Goal: Task Accomplishment & Management: Use online tool/utility

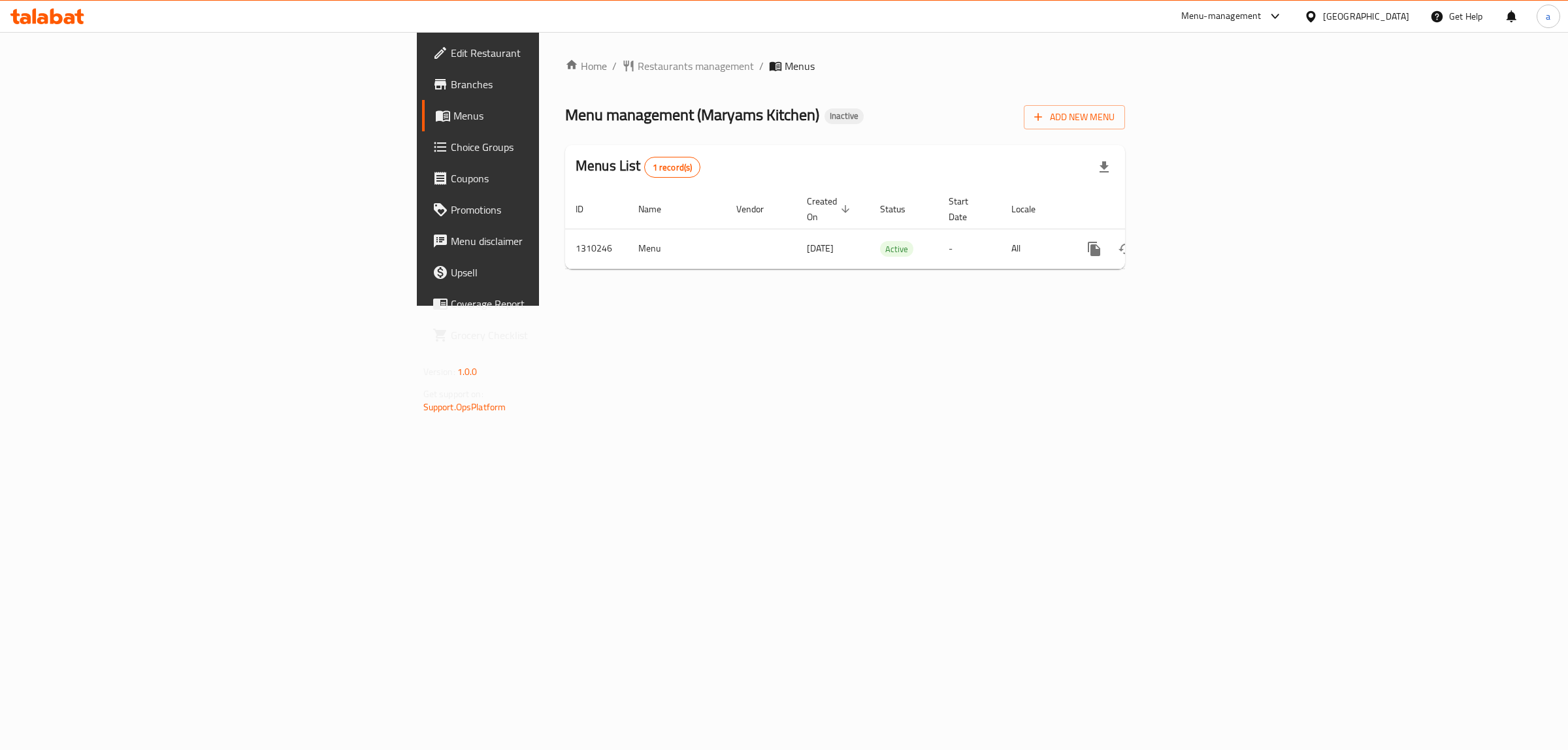
click at [539, 306] on div "Home / Restaurants management / Menus Menu management ( Maryams Kitchen ) Inact…" at bounding box center [845, 168] width 612 height 273
click at [1194, 243] on icon "enhanced table" at bounding box center [1188, 249] width 12 height 12
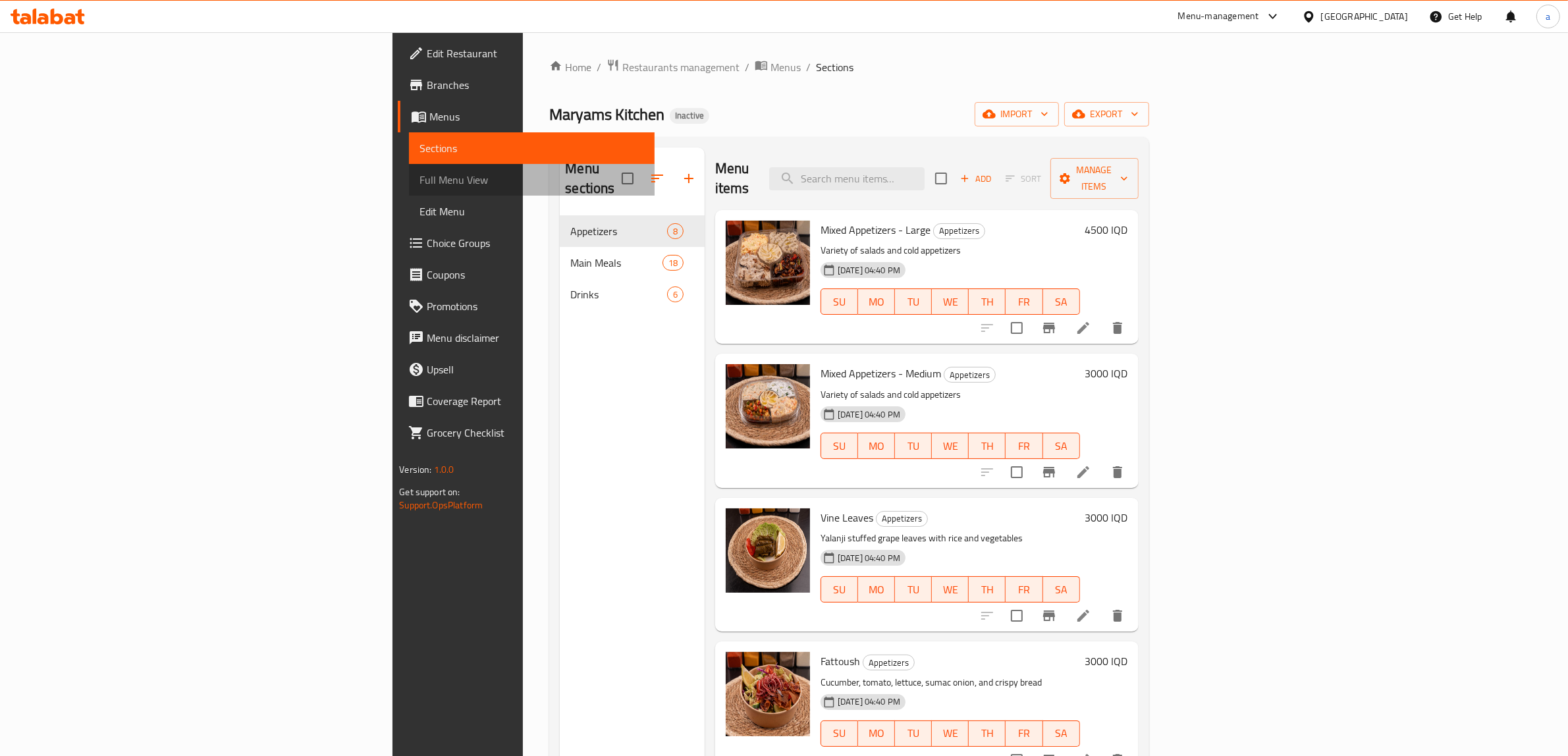
click at [419, 182] on span "Full Menu View" at bounding box center [531, 179] width 224 height 16
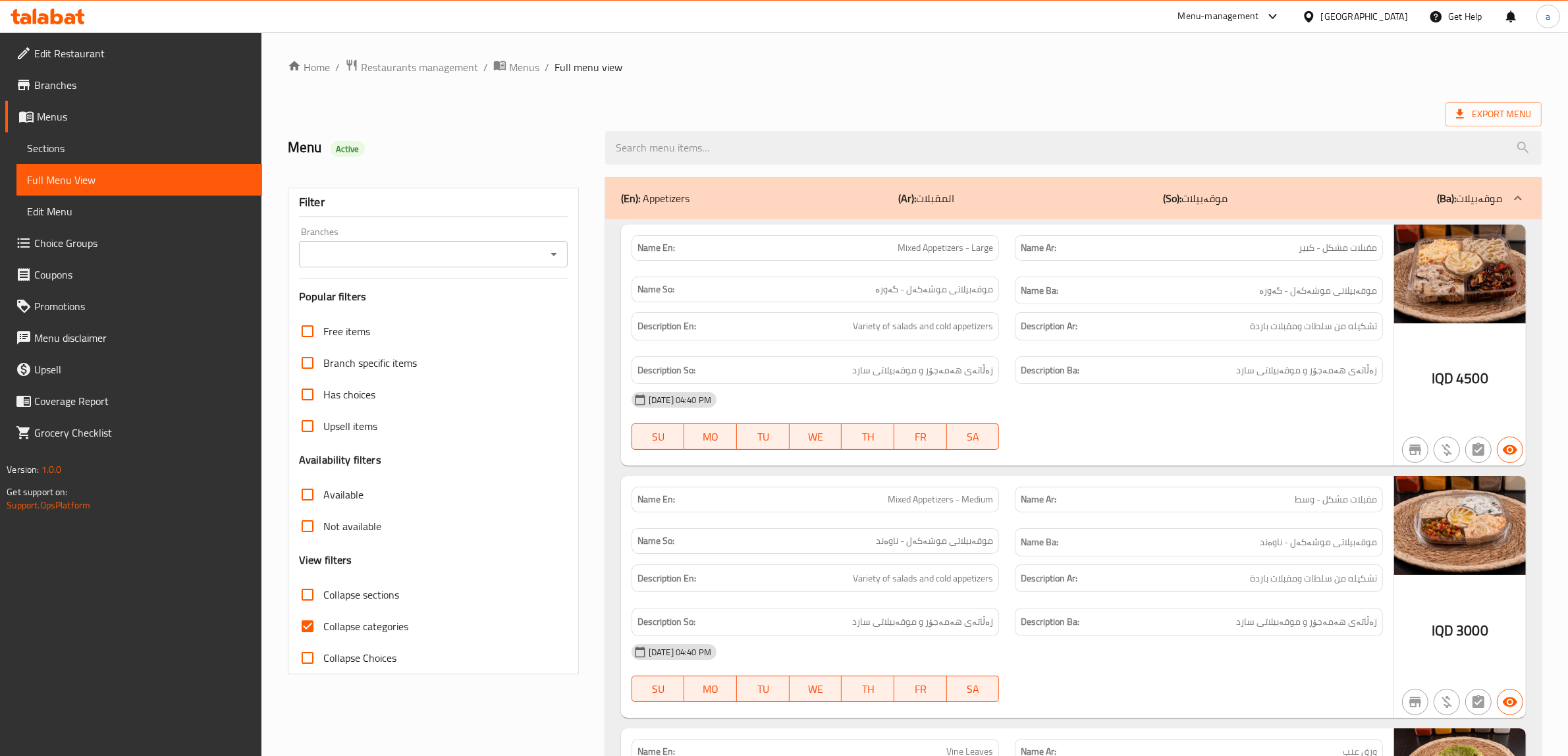
drag, startPoint x: 413, startPoint y: 257, endPoint x: 406, endPoint y: 255, distance: 7.3
click at [413, 257] on input "Branches" at bounding box center [422, 254] width 239 height 18
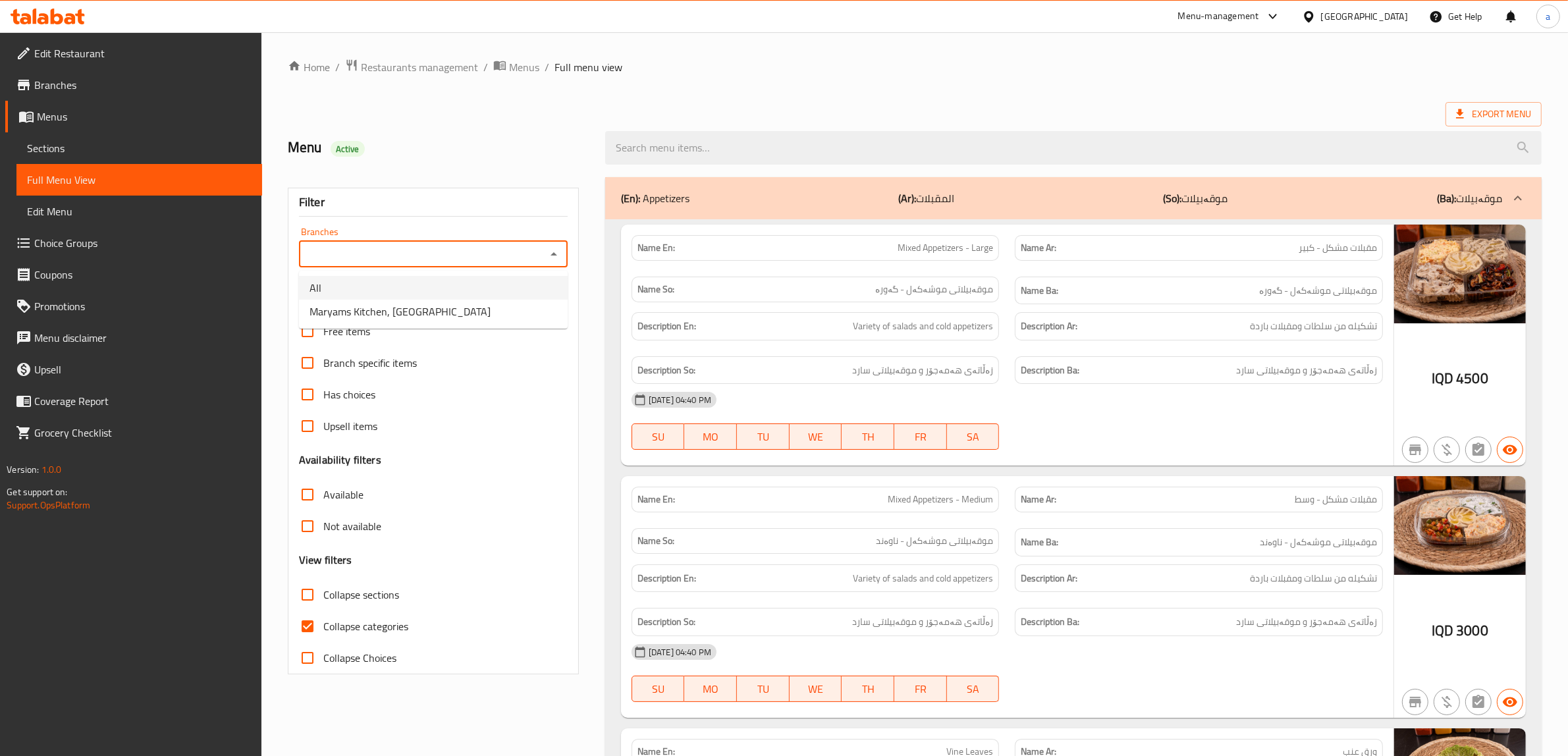
click at [374, 310] on span "Maryams Kitchen, [GEOGRAPHIC_DATA]" at bounding box center [400, 311] width 181 height 16
type input "Maryams Kitchen, [GEOGRAPHIC_DATA]"
click at [380, 621] on span "Collapse categories" at bounding box center [365, 626] width 85 height 16
click at [323, 621] on input "Collapse categories" at bounding box center [308, 626] width 32 height 32
checkbox input "false"
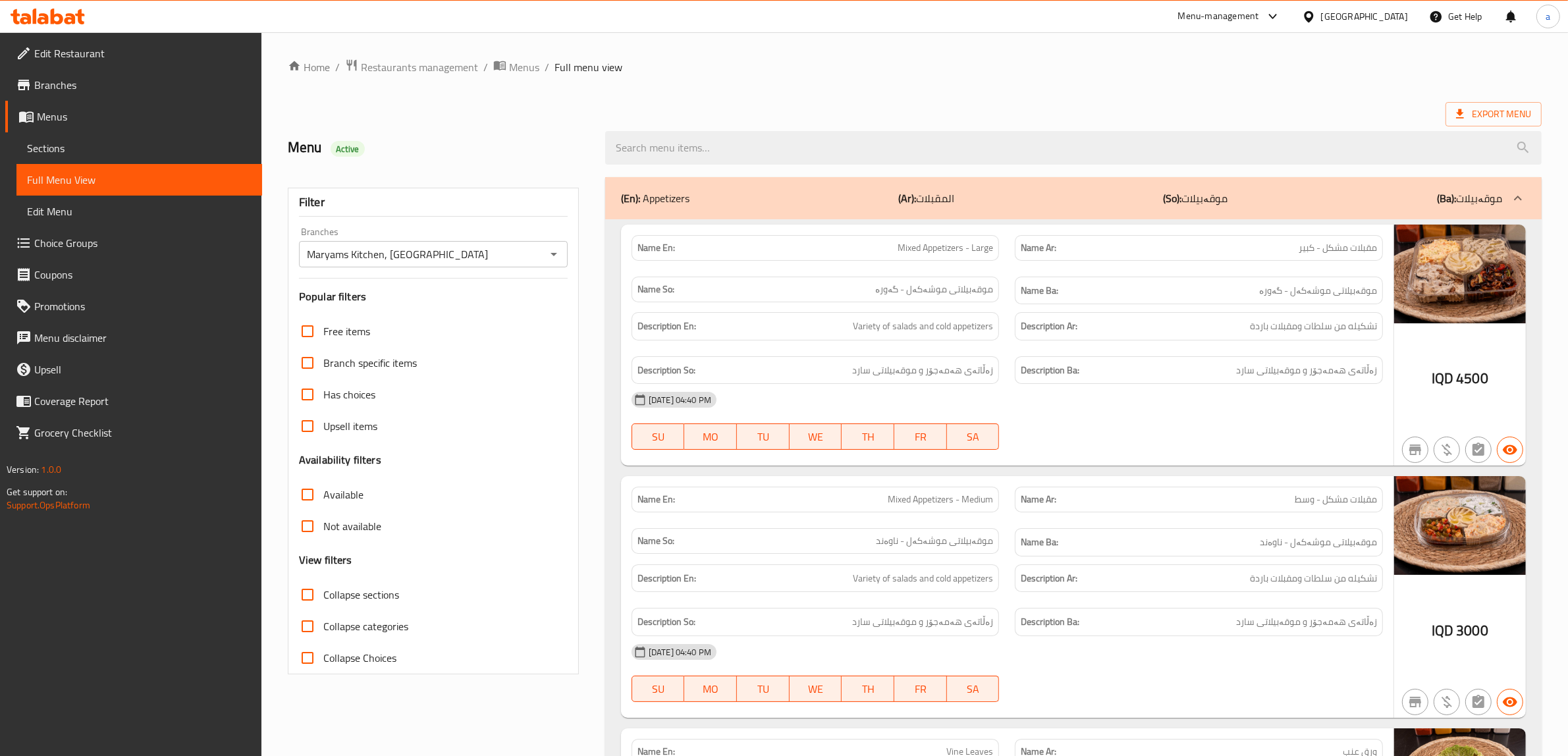
click at [373, 593] on span "Collapse sections" at bounding box center [361, 594] width 76 height 16
click at [323, 593] on input "Collapse sections" at bounding box center [308, 594] width 32 height 32
checkbox input "true"
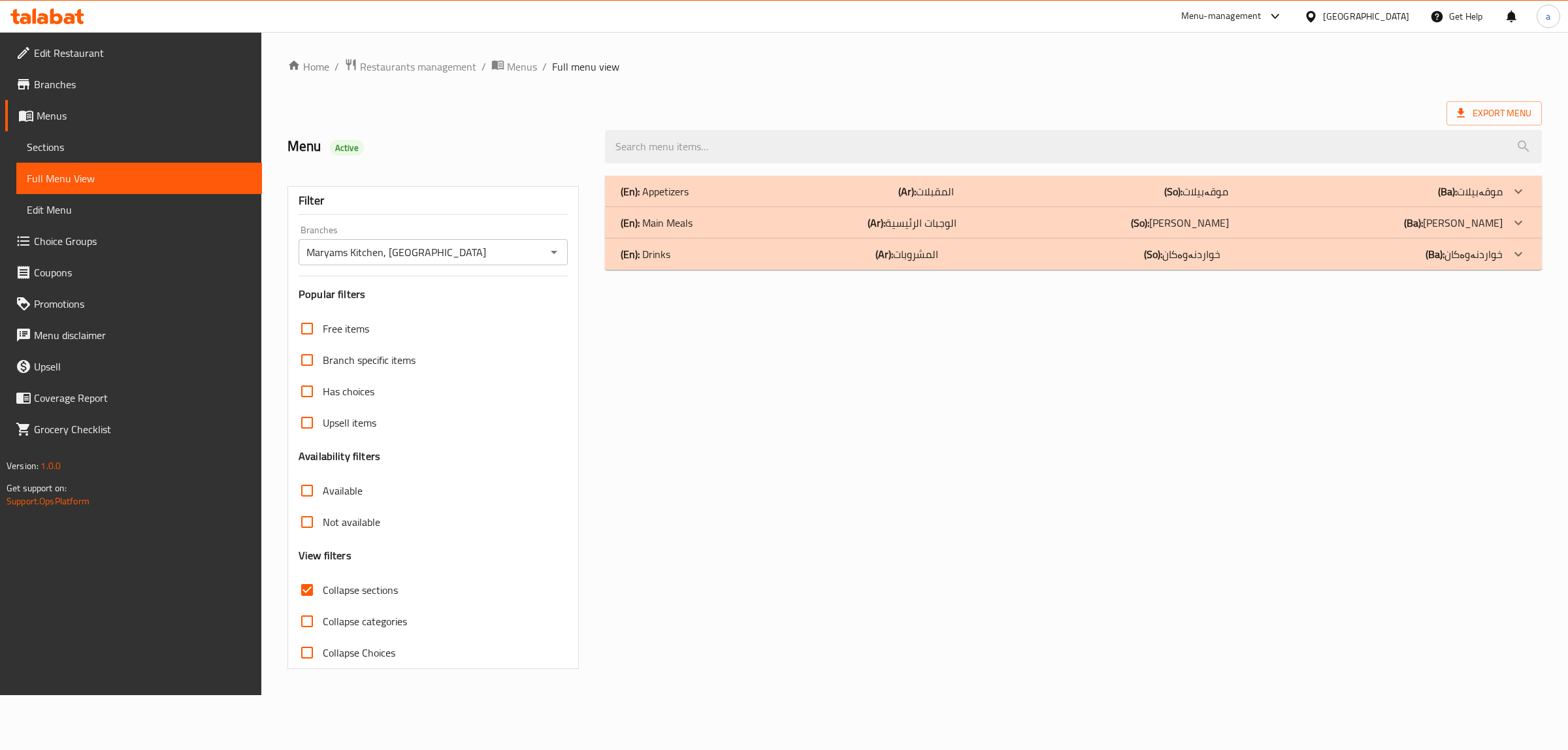
click at [804, 229] on div "(En): Main Meals (Ar): الوجبات الرئيسية (So): ژەمە سەرەکییەکان (Ba): ژەمە سەرەک…" at bounding box center [1061, 222] width 882 height 15
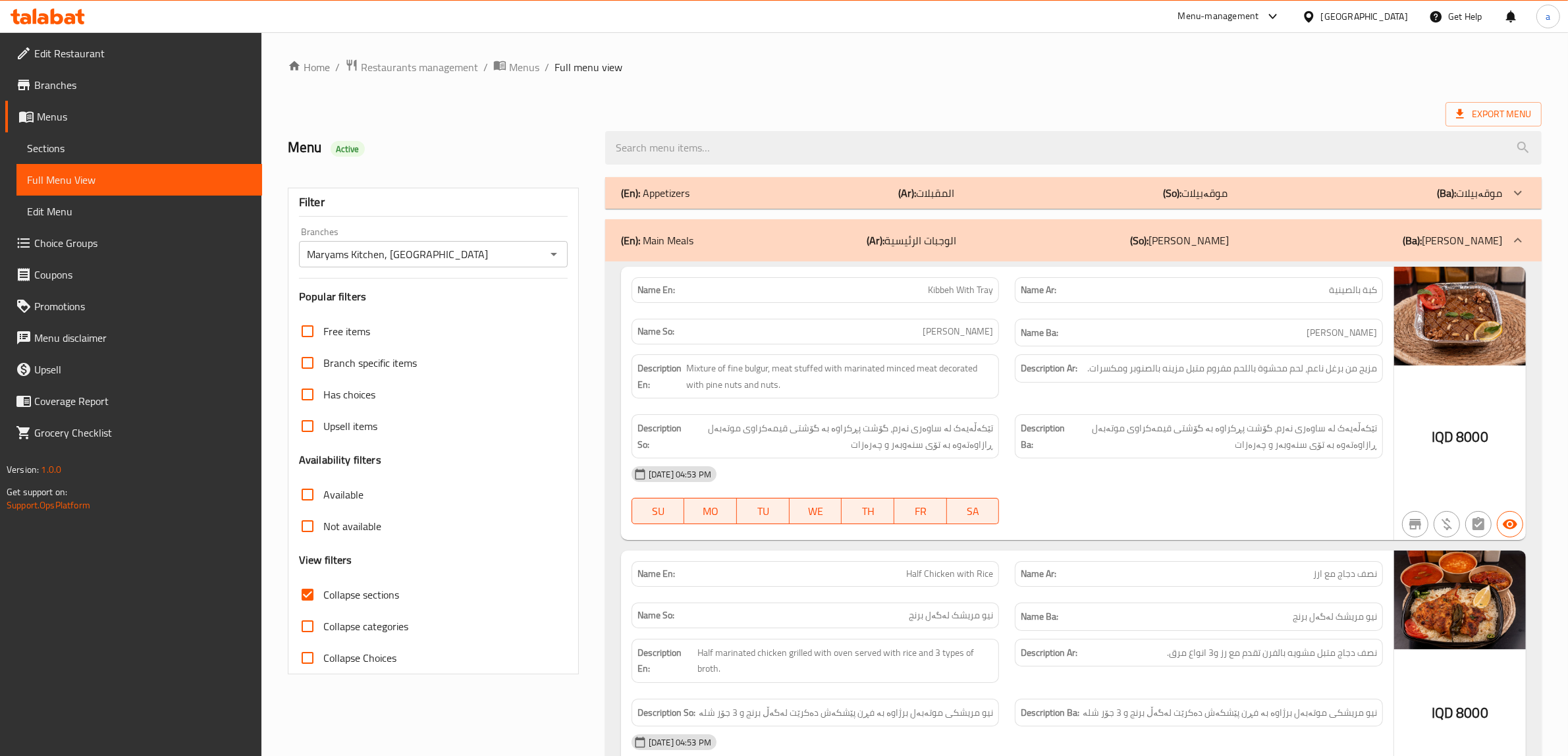
drag, startPoint x: 1039, startPoint y: 454, endPoint x: 1186, endPoint y: 469, distance: 147.8
click at [1049, 459] on div "Description Ba: تێکەڵەیەک لە ساوەری نەرم، گۆشت پڕکراوە بە گۆشتی قیمەکراوی موتەب…" at bounding box center [1199, 437] width 368 height 44
click at [1193, 491] on div "07-09-2025 04:53 PM SU MO TU WE TH FR SA" at bounding box center [1007, 495] width 767 height 74
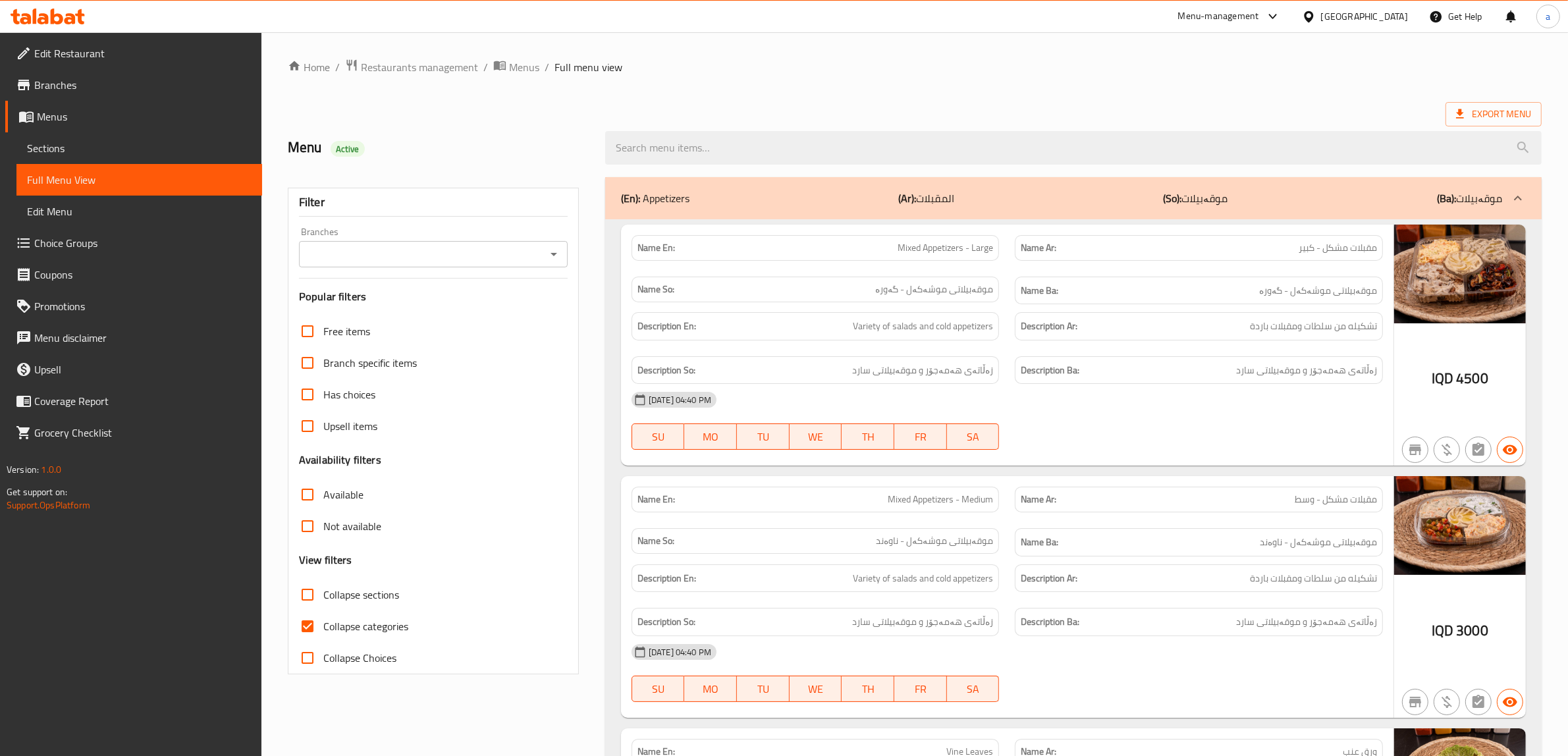
click at [545, 254] on div "Branches" at bounding box center [434, 254] width 269 height 27
click at [556, 254] on icon "Open" at bounding box center [553, 254] width 16 height 16
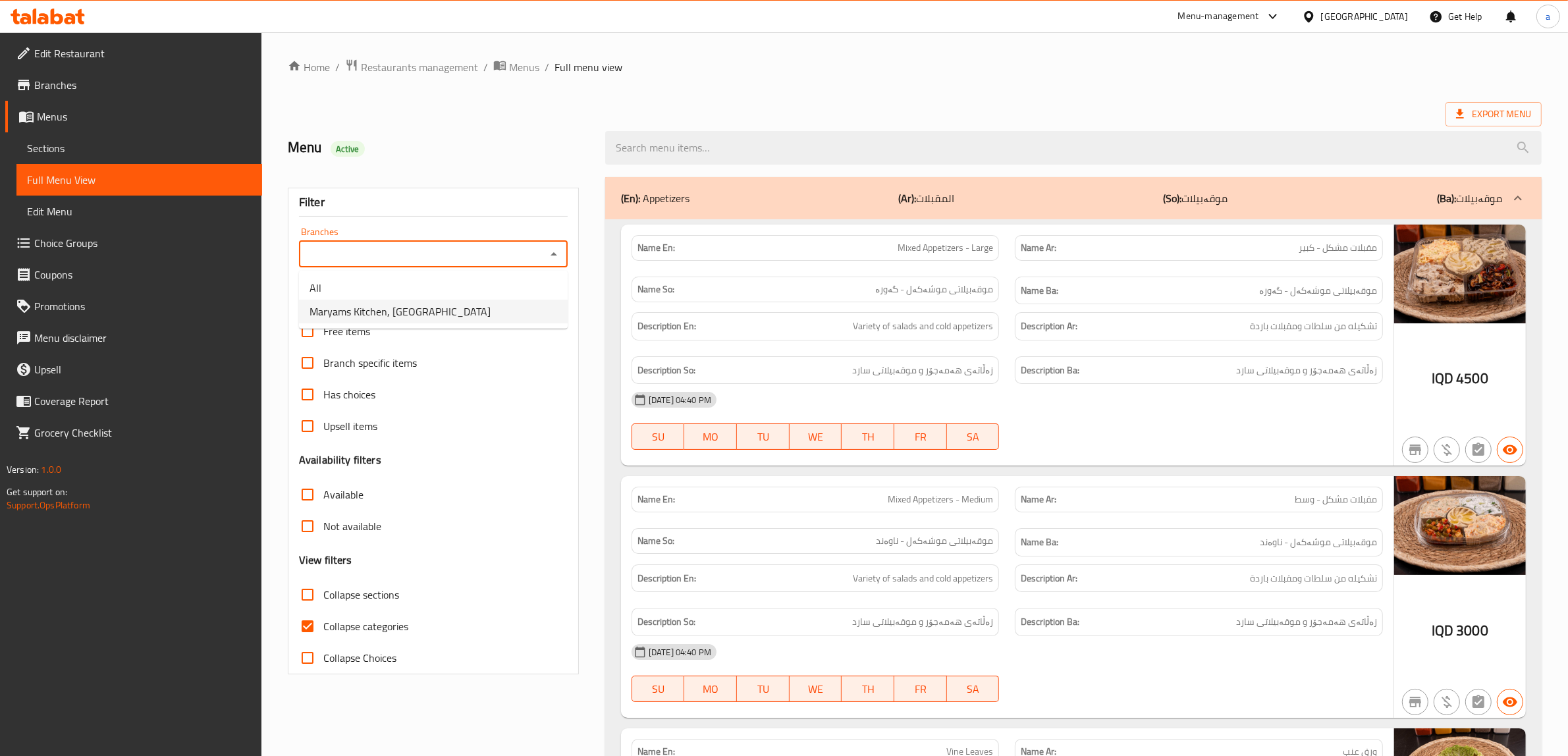
click at [478, 313] on li "Maryams Kitchen, [GEOGRAPHIC_DATA]" at bounding box center [434, 311] width 269 height 24
type input "Maryams Kitchen, [GEOGRAPHIC_DATA]"
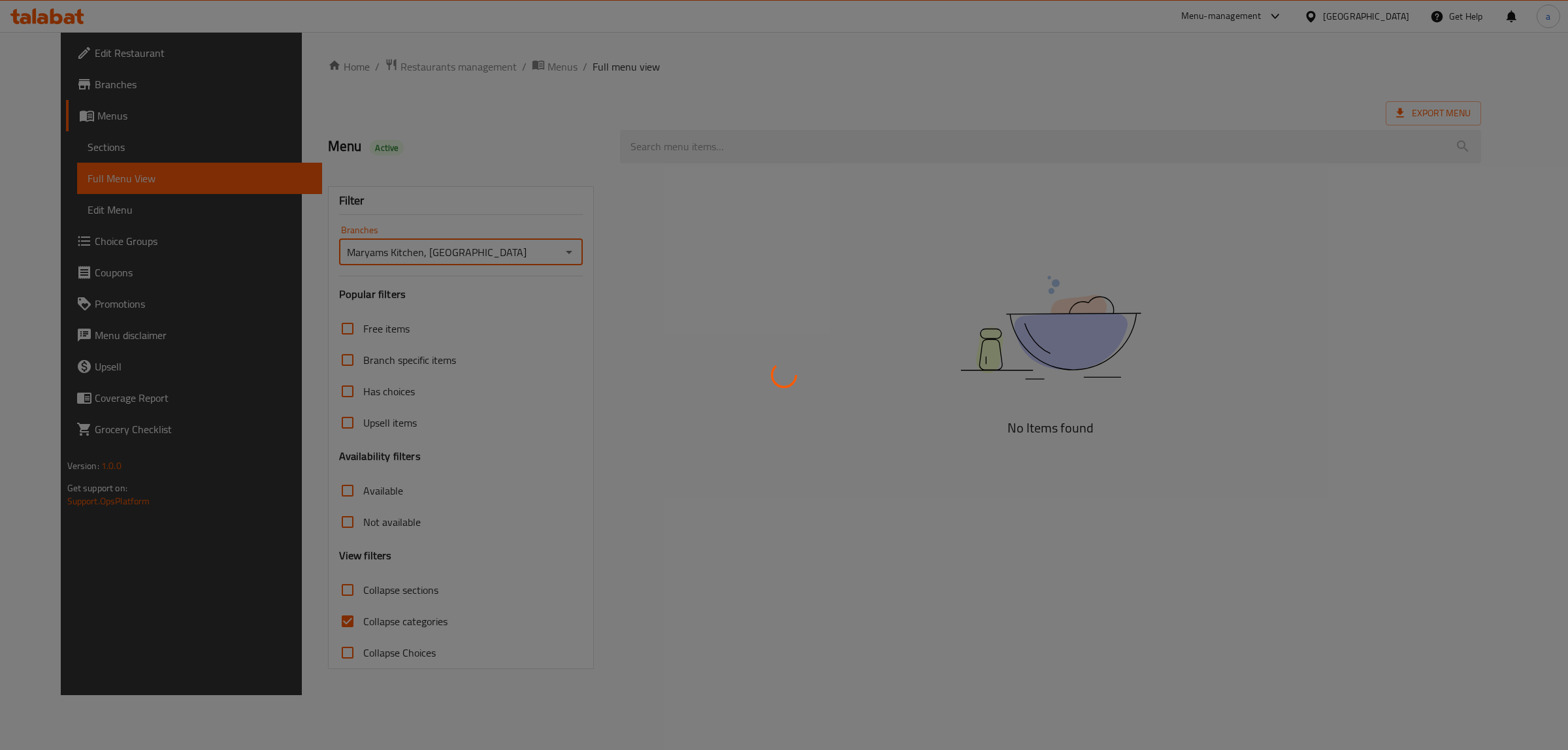
click at [386, 622] on div at bounding box center [784, 375] width 1568 height 750
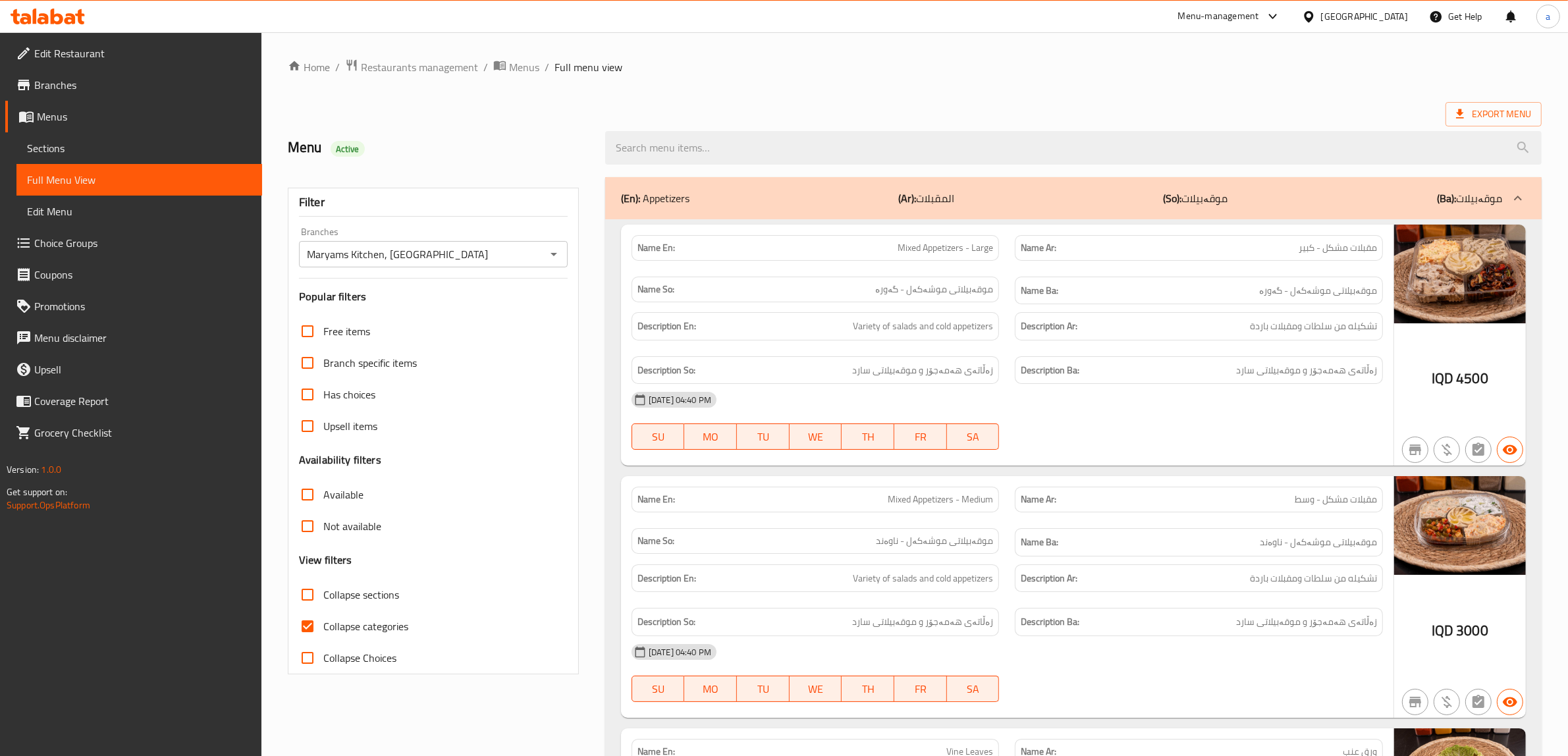
click at [369, 630] on span "Collapse categories" at bounding box center [365, 626] width 85 height 16
click at [323, 630] on input "Collapse categories" at bounding box center [308, 626] width 32 height 32
checkbox input "false"
click at [404, 593] on div "Collapse sections" at bounding box center [434, 594] width 269 height 32
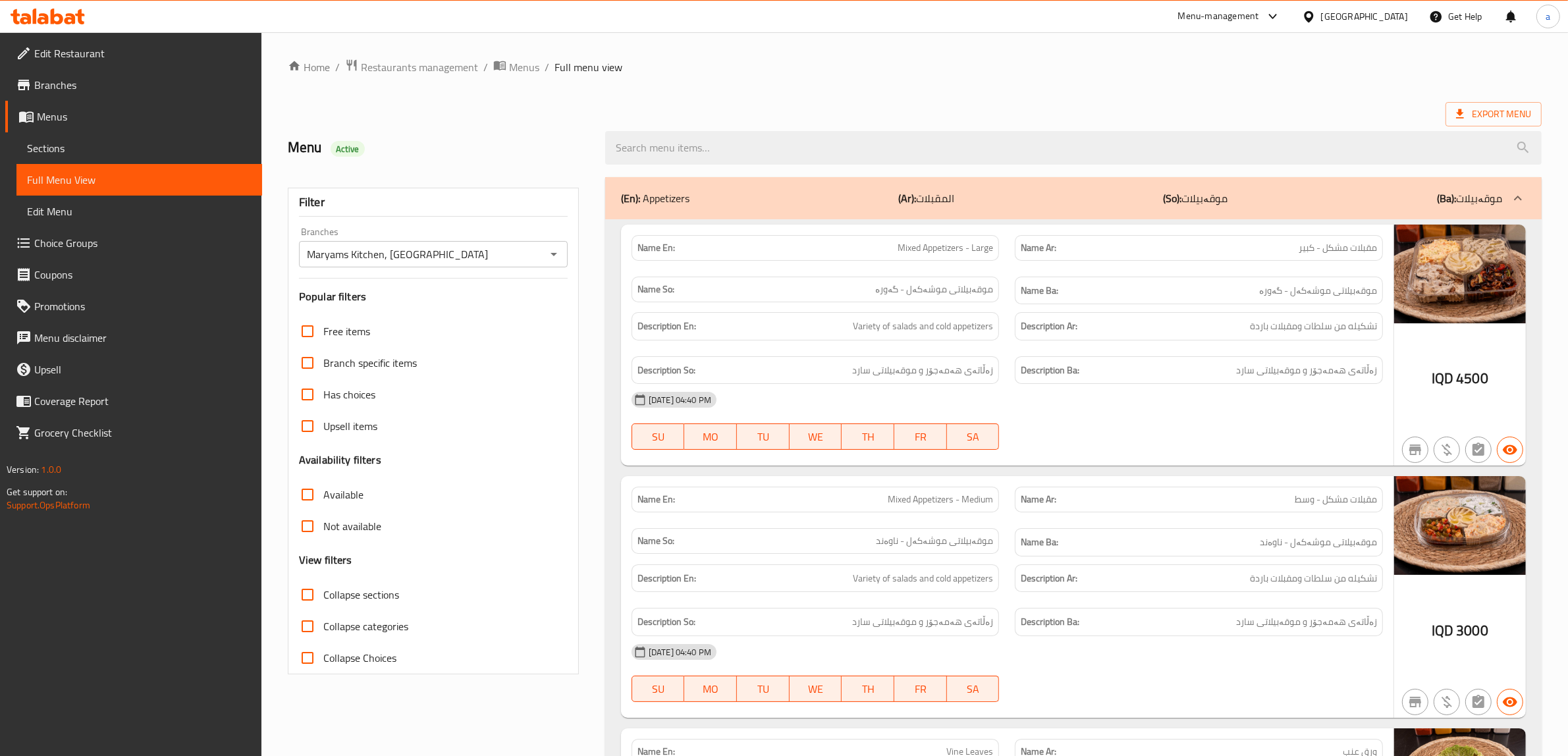
click at [376, 596] on span "Collapse sections" at bounding box center [361, 594] width 76 height 16
click at [323, 596] on input "Collapse sections" at bounding box center [308, 594] width 32 height 32
checkbox input "true"
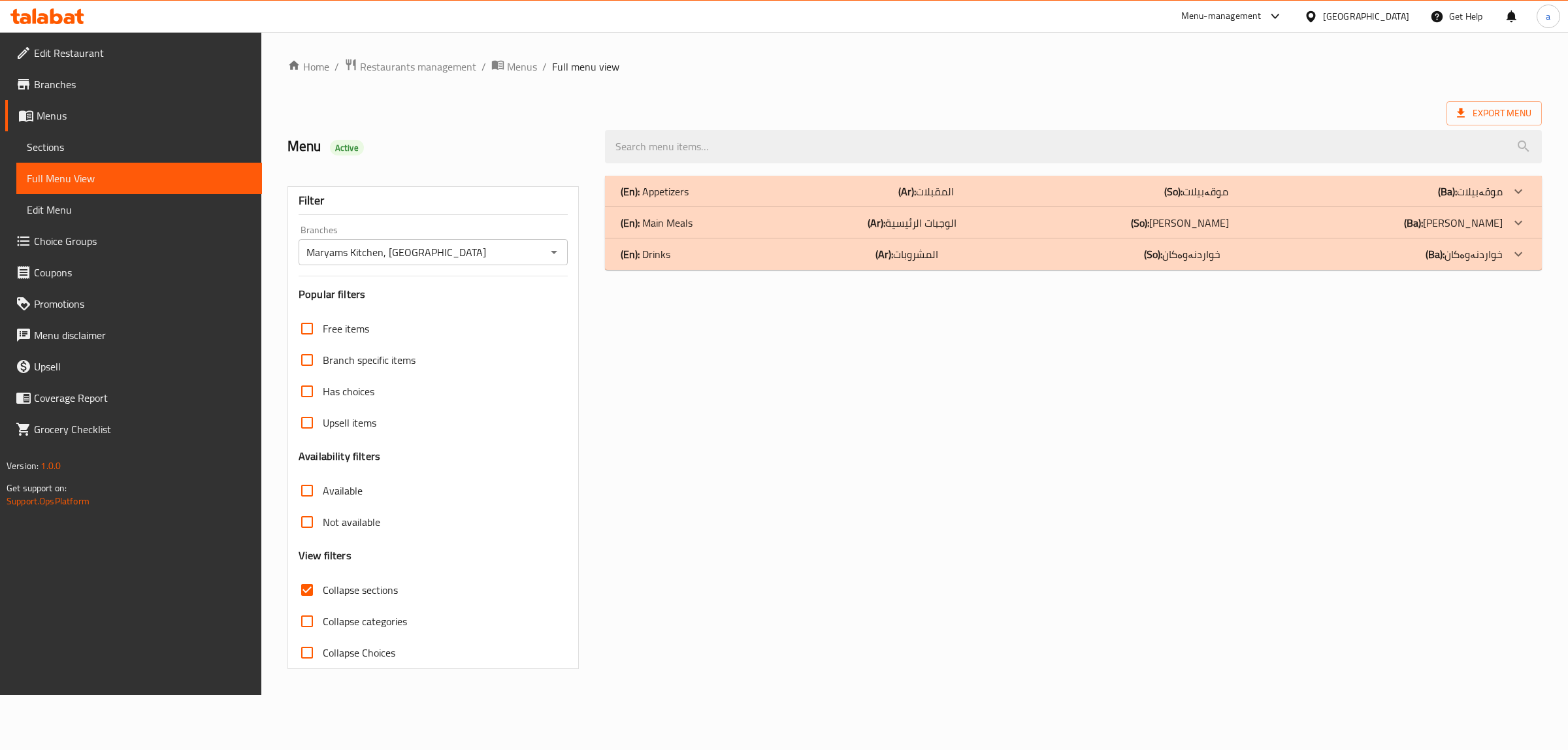
click at [814, 219] on div "(En): Main Meals (Ar): الوجبات الرئيسية (So): ژەمە سەرەکییەکان (Ba): ژەمە سەرەک…" at bounding box center [1061, 222] width 882 height 15
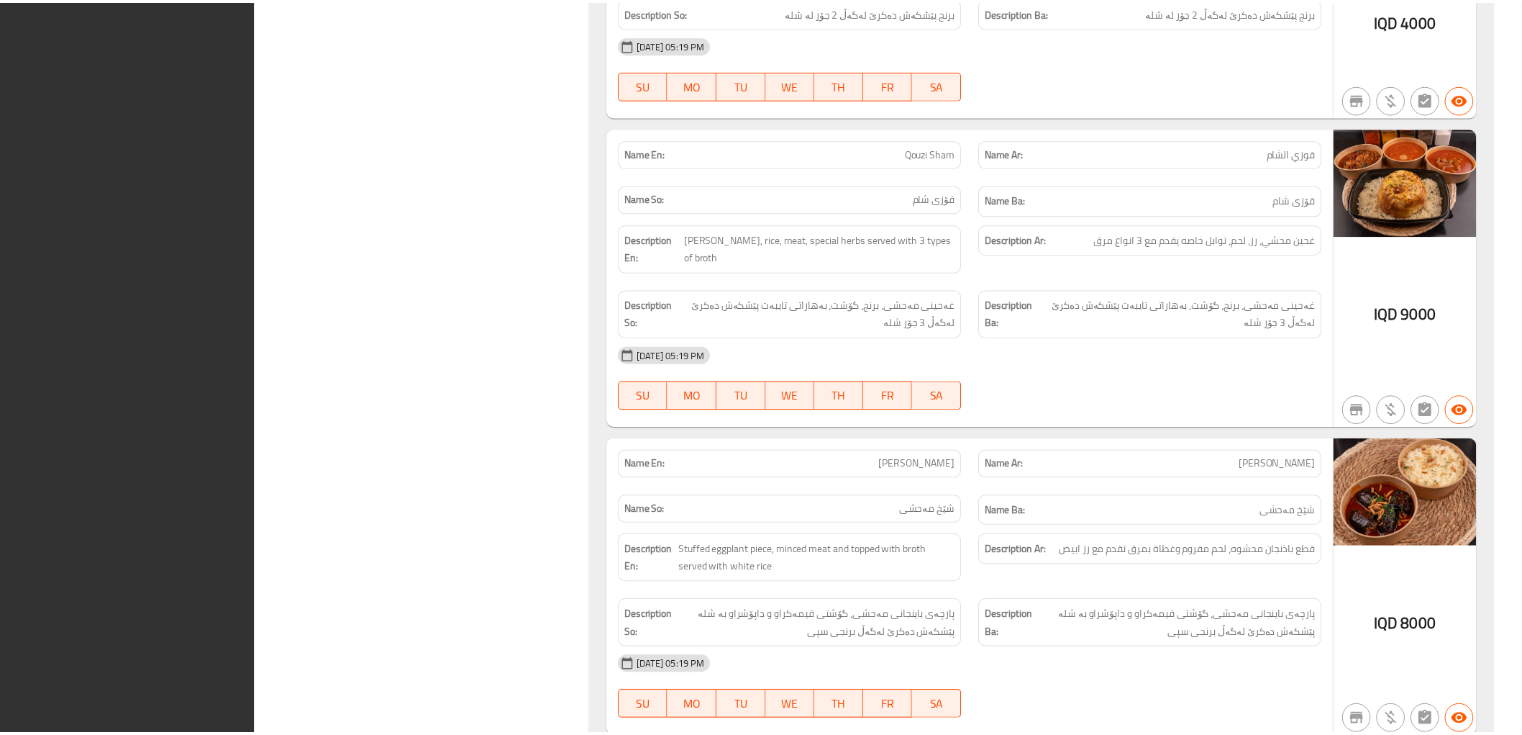
scroll to position [5104, 0]
